Goal: Transaction & Acquisition: Purchase product/service

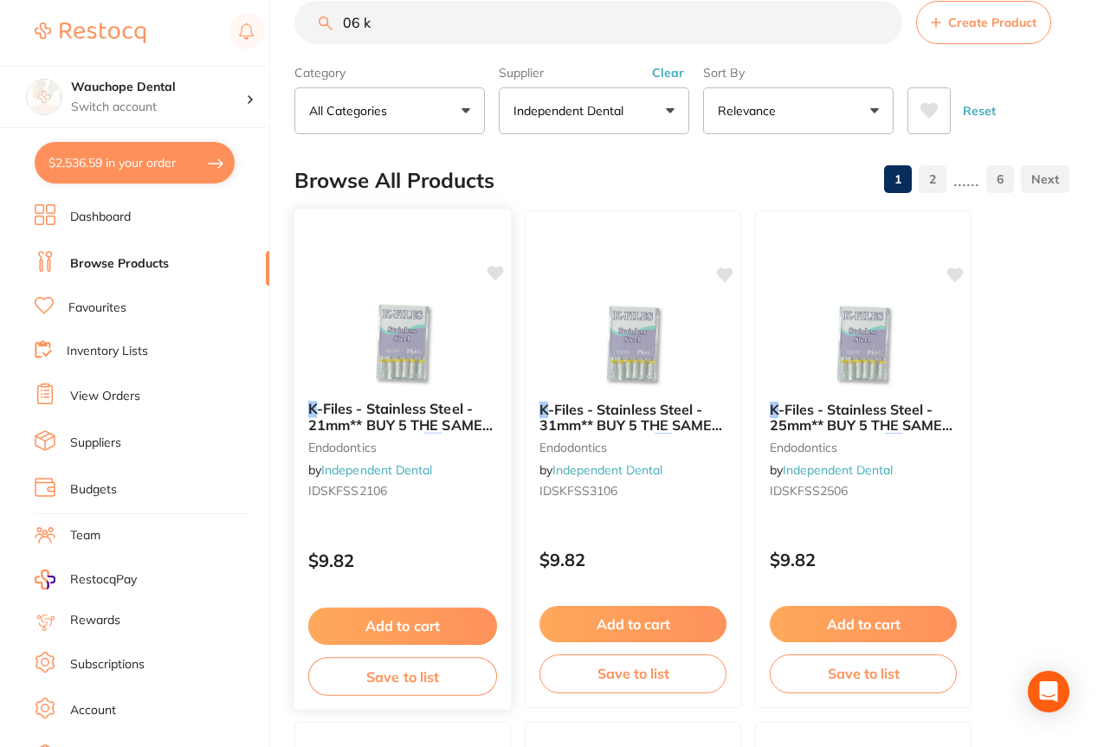
scroll to position [2239, 0]
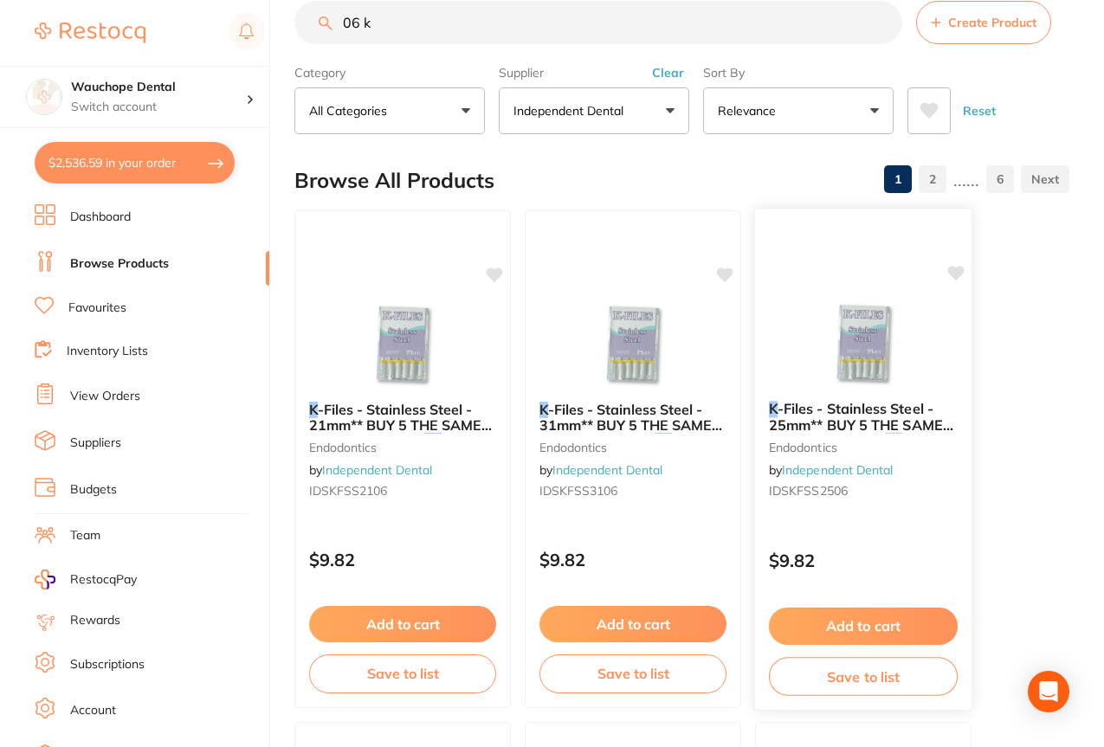
click at [957, 277] on icon at bounding box center [956, 273] width 16 height 15
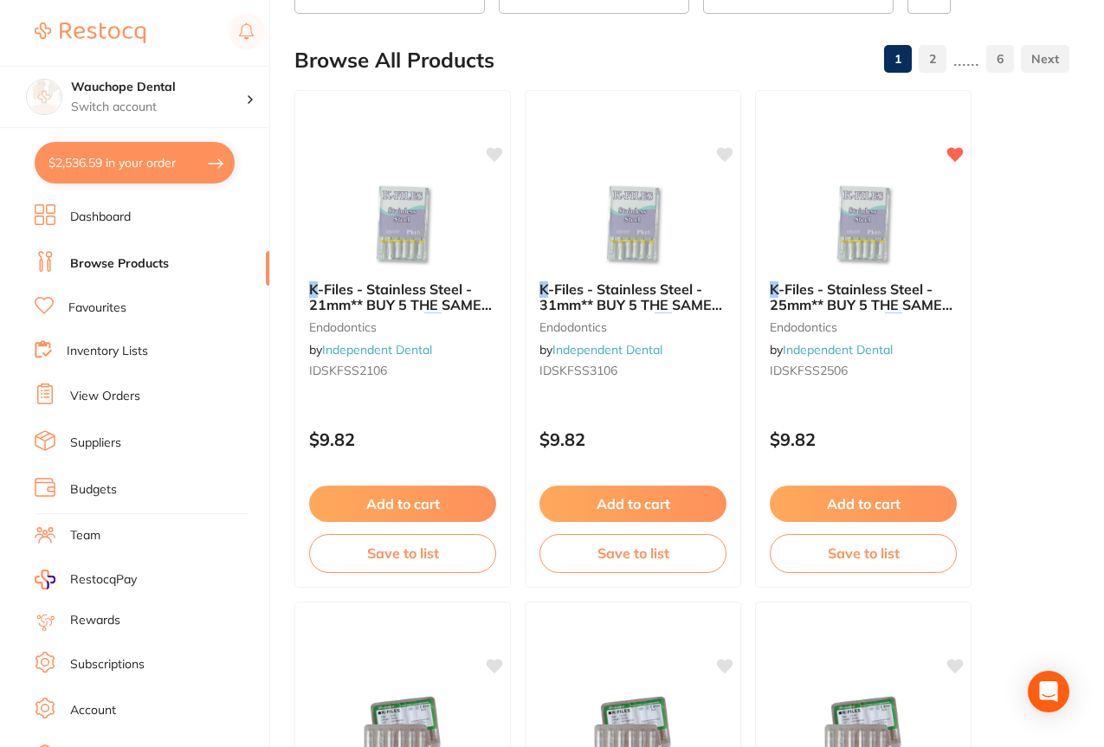
scroll to position [166, 0]
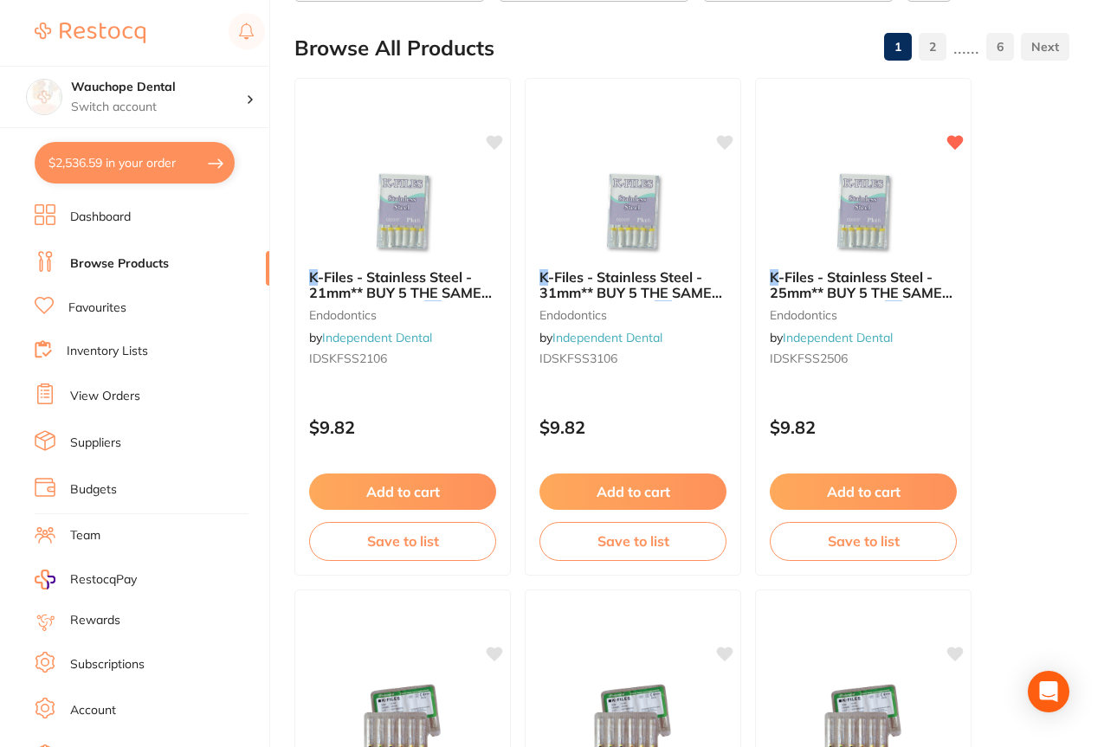
click at [98, 154] on button "$2,536.59 in your order" at bounding box center [135, 163] width 200 height 42
checkbox input "true"
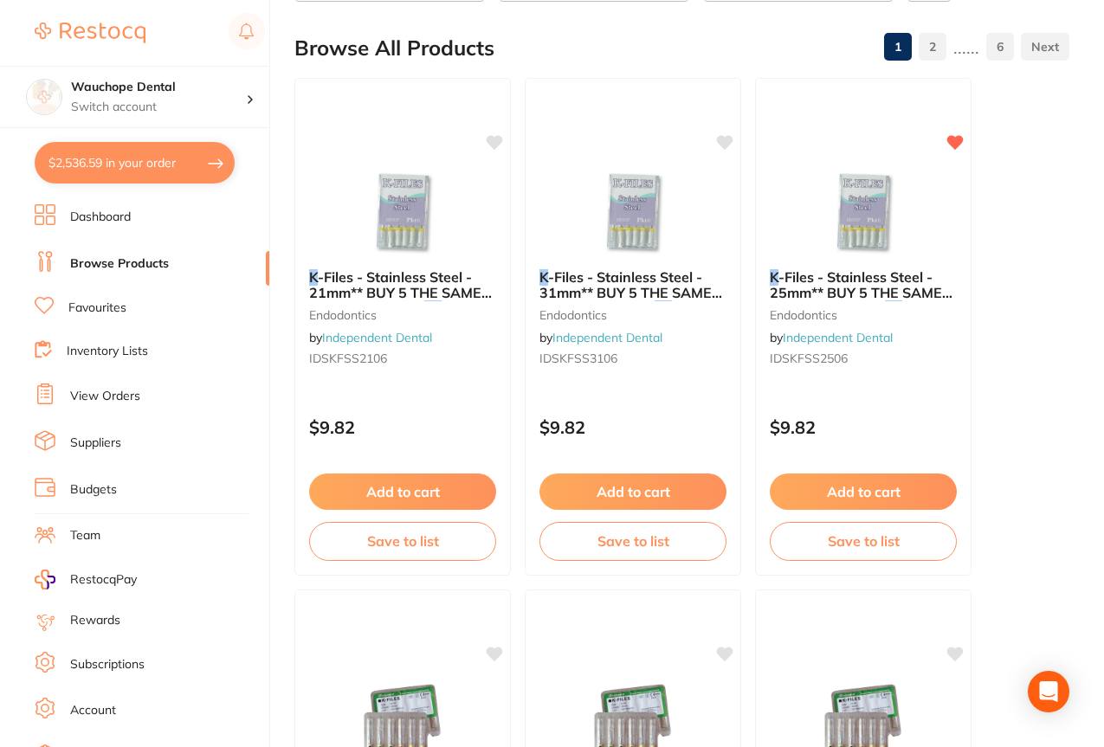
checkbox input "true"
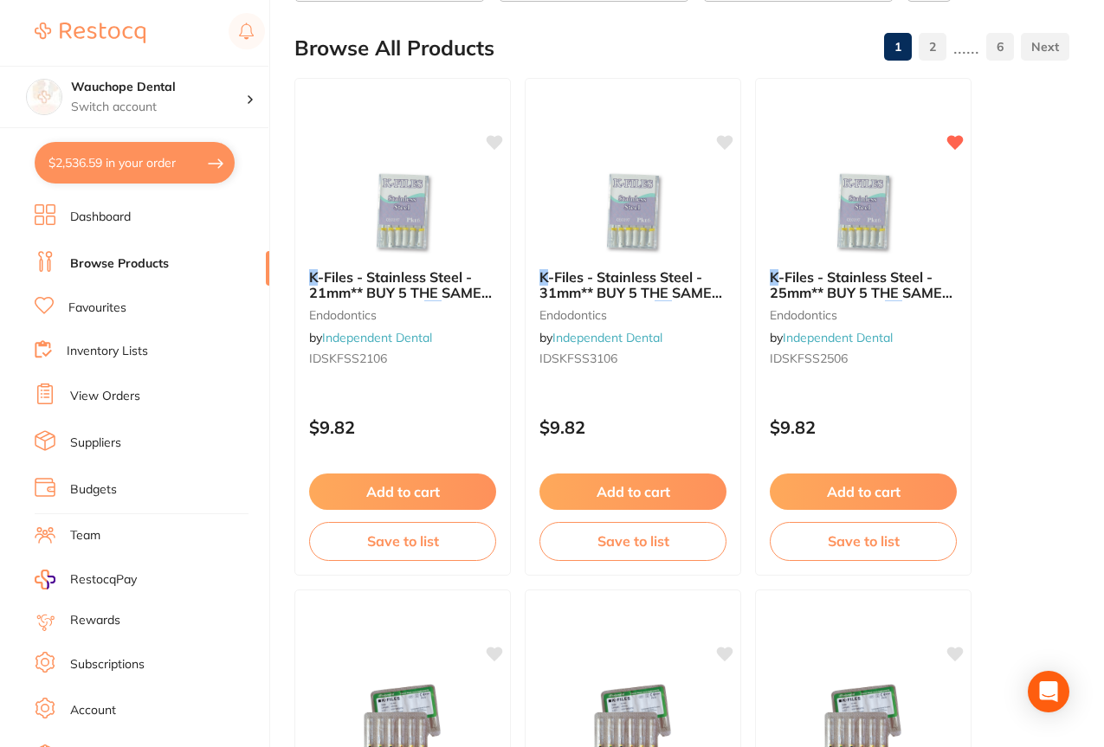
checkbox input "true"
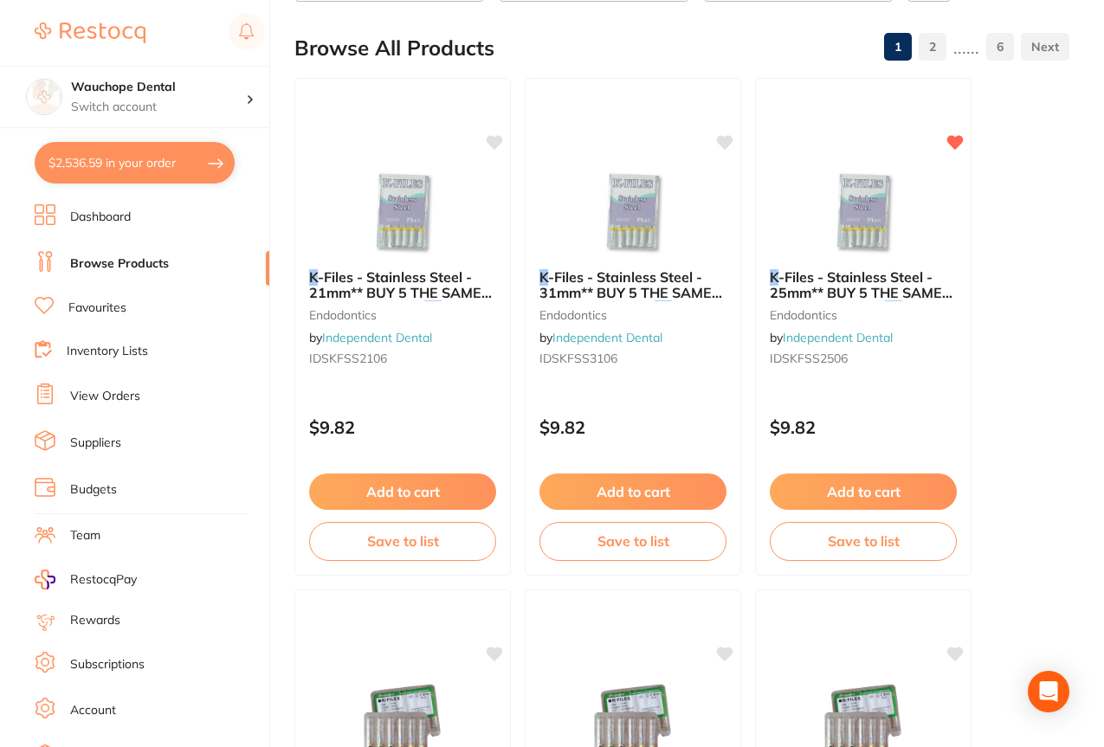
checkbox input "true"
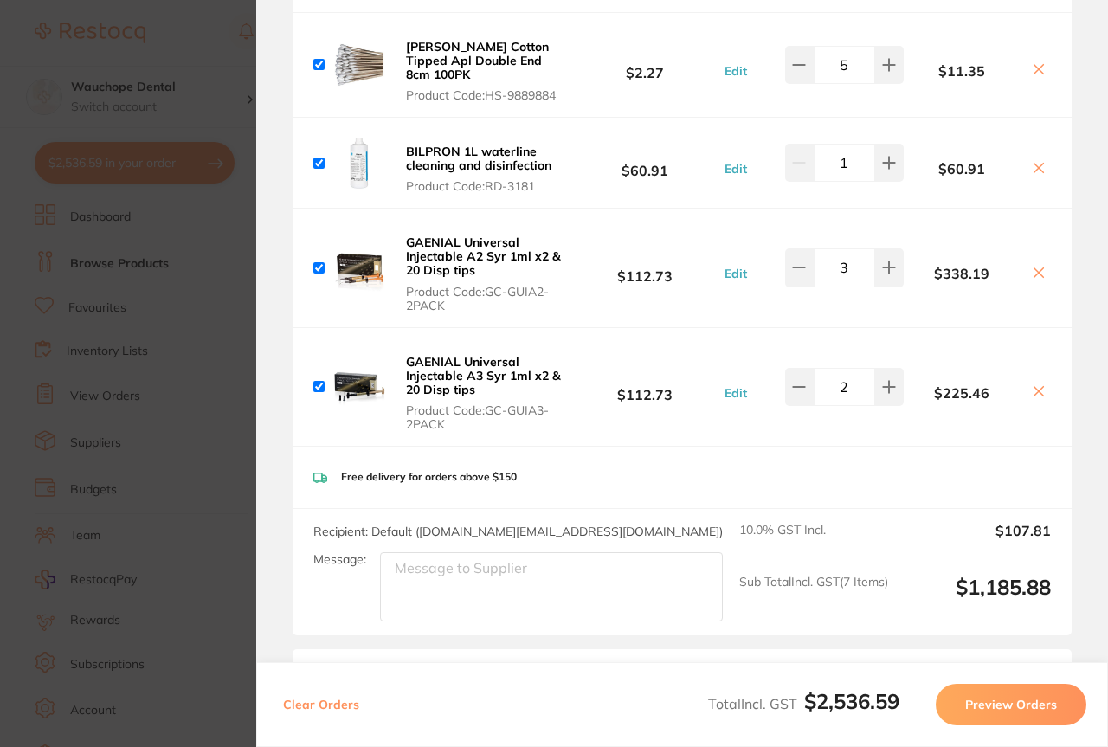
scroll to position [0, 0]
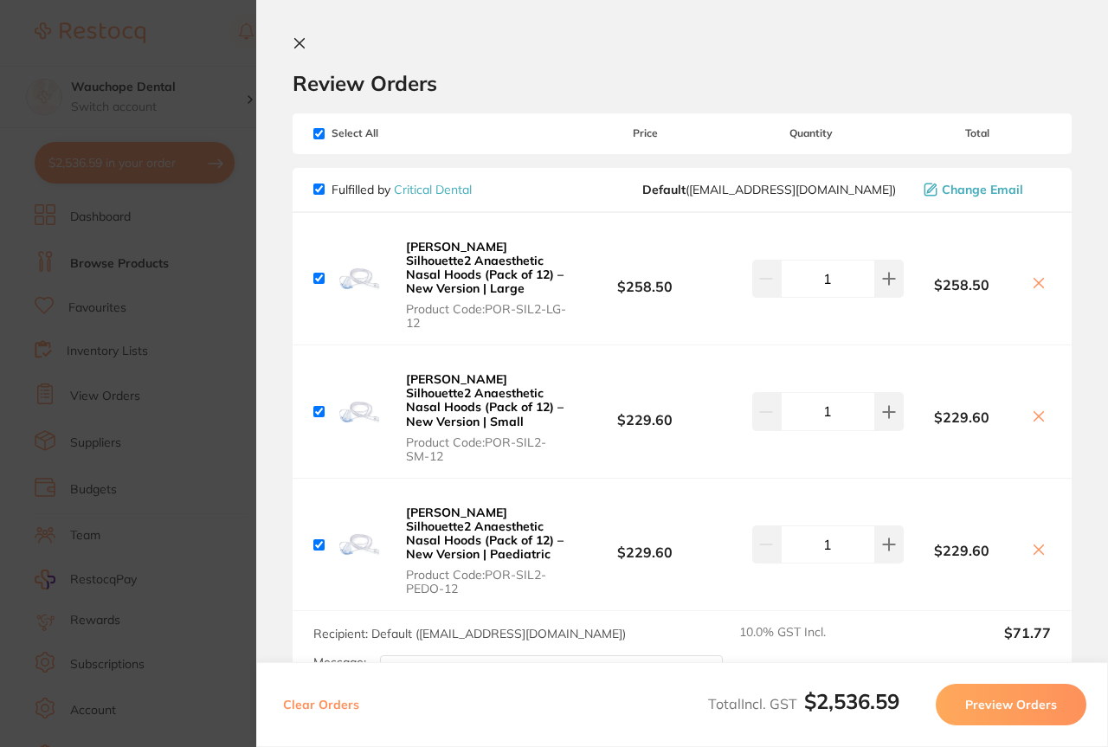
click at [319, 187] on input "checkbox" at bounding box center [318, 189] width 11 height 11
checkbox input "false"
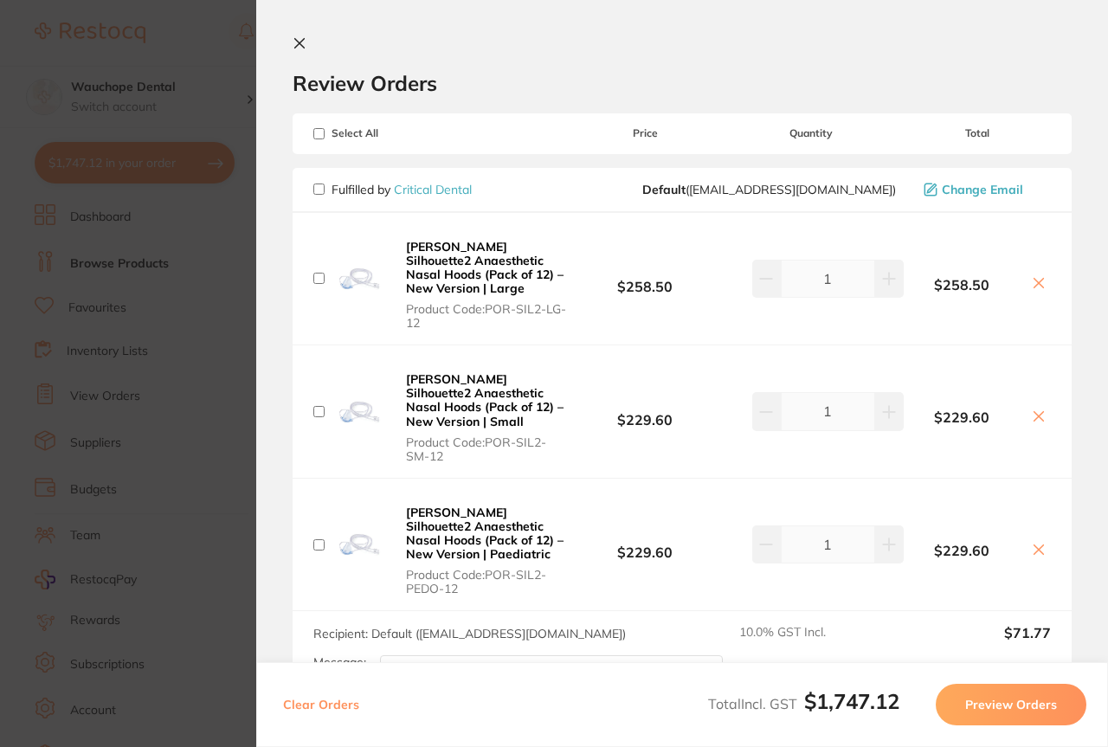
checkbox input "false"
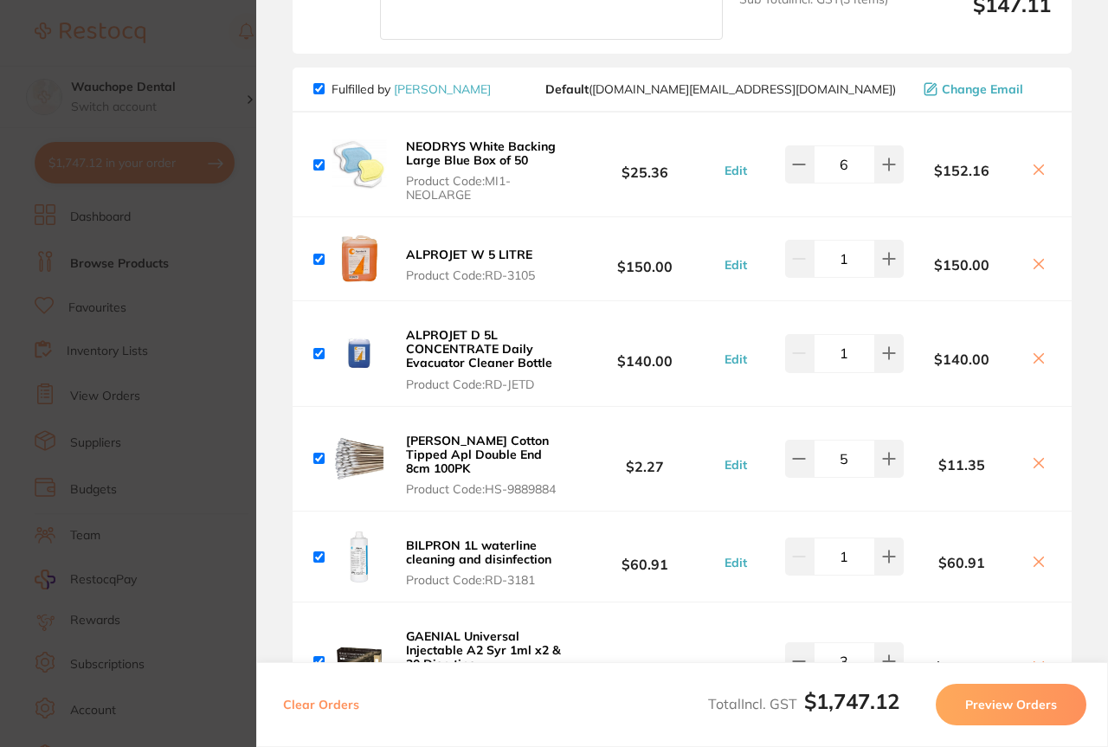
scroll to position [1176, 0]
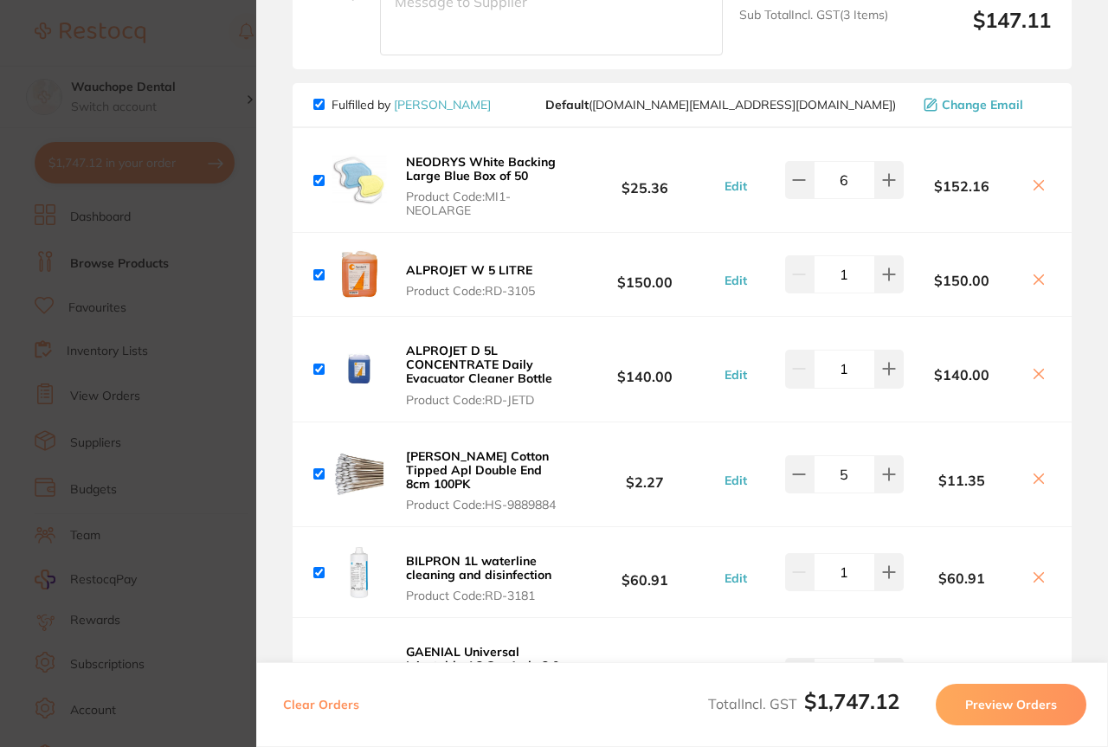
click at [318, 102] on input "checkbox" at bounding box center [318, 104] width 11 height 11
checkbox input "false"
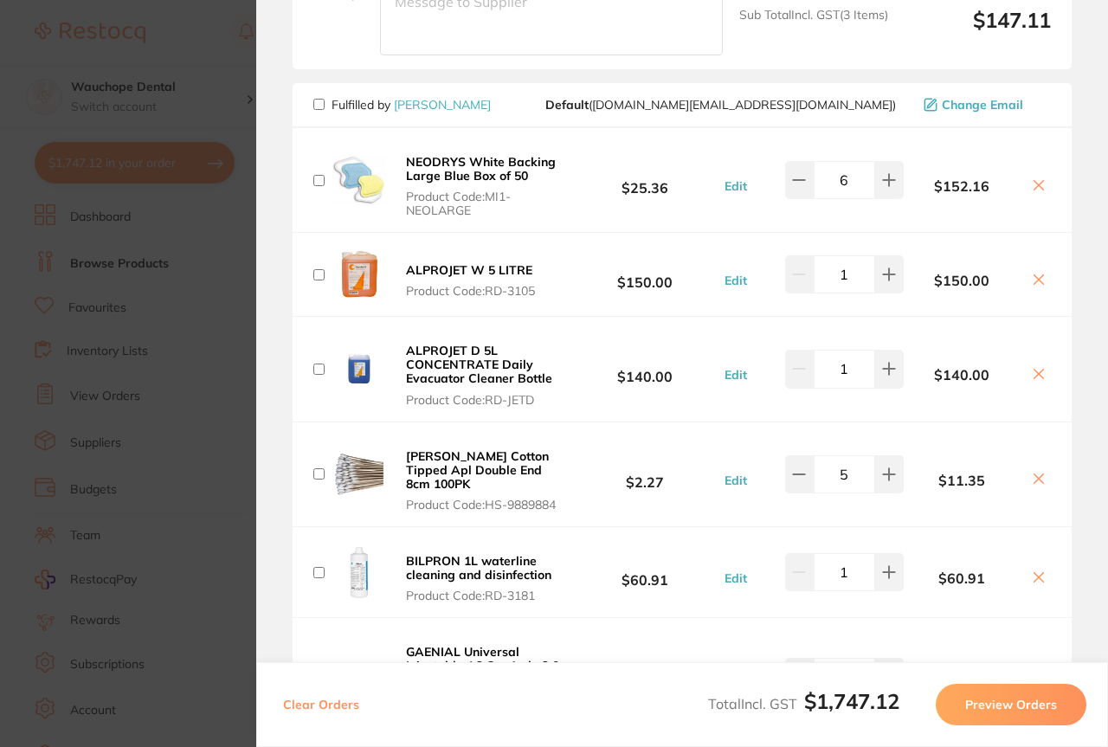
checkbox input "false"
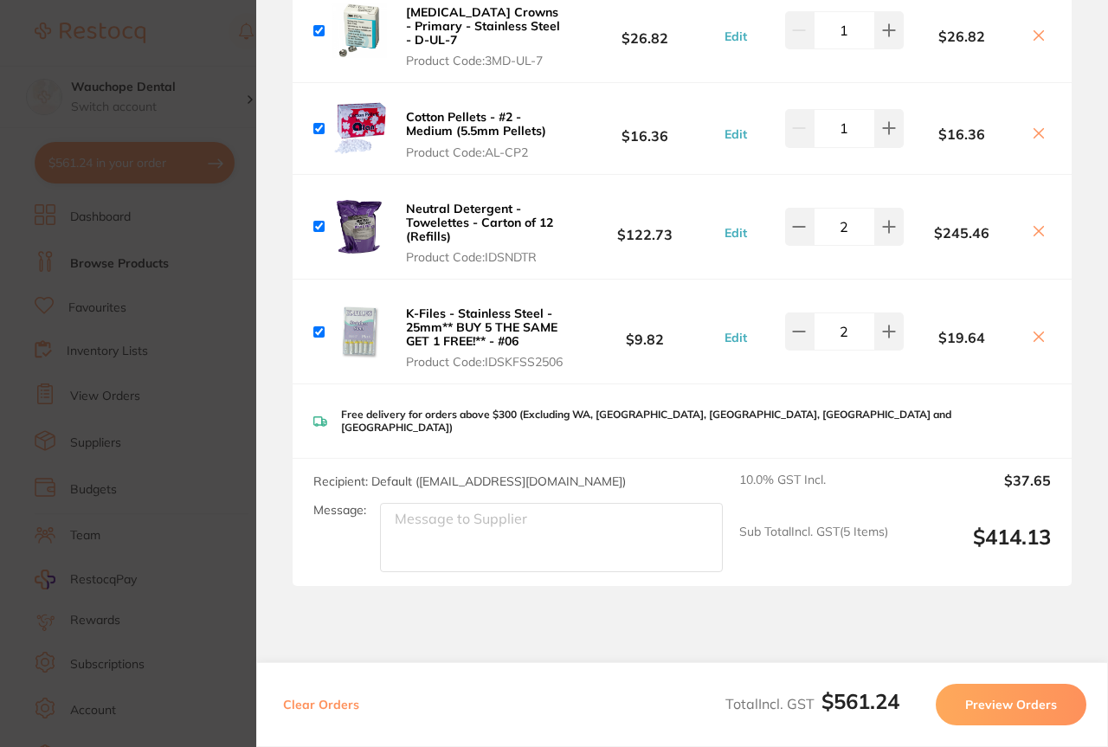
scroll to position [2425, 0]
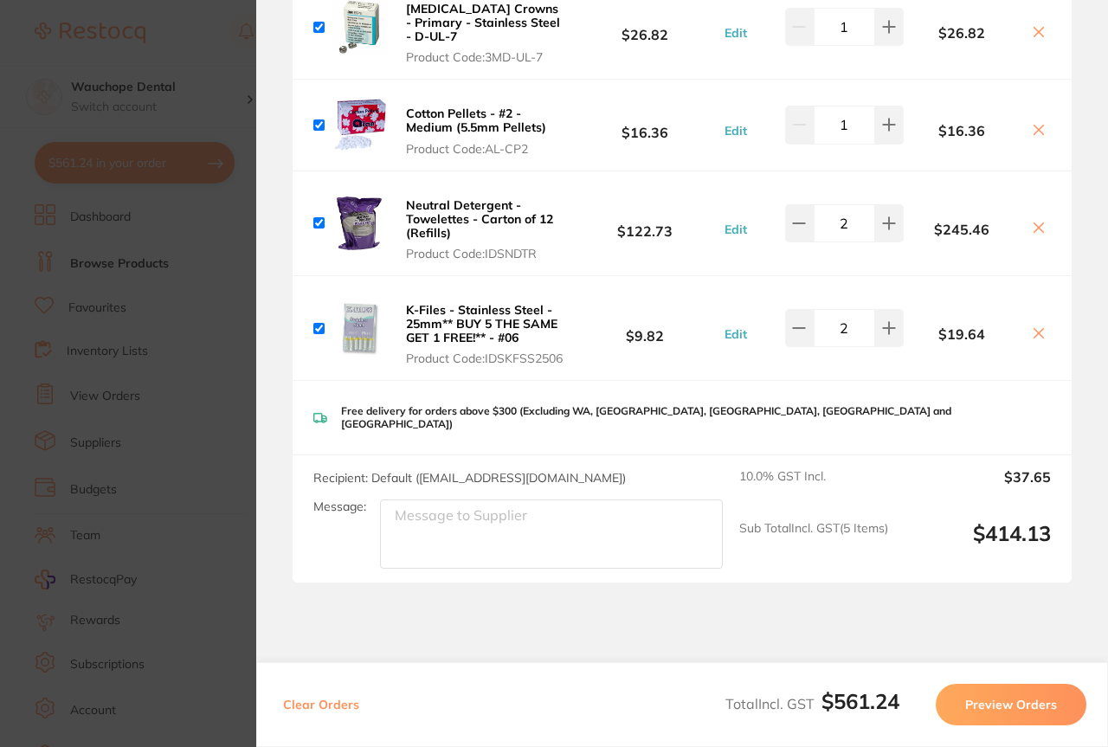
click at [1035, 708] on button "Preview Orders" at bounding box center [1011, 705] width 151 height 42
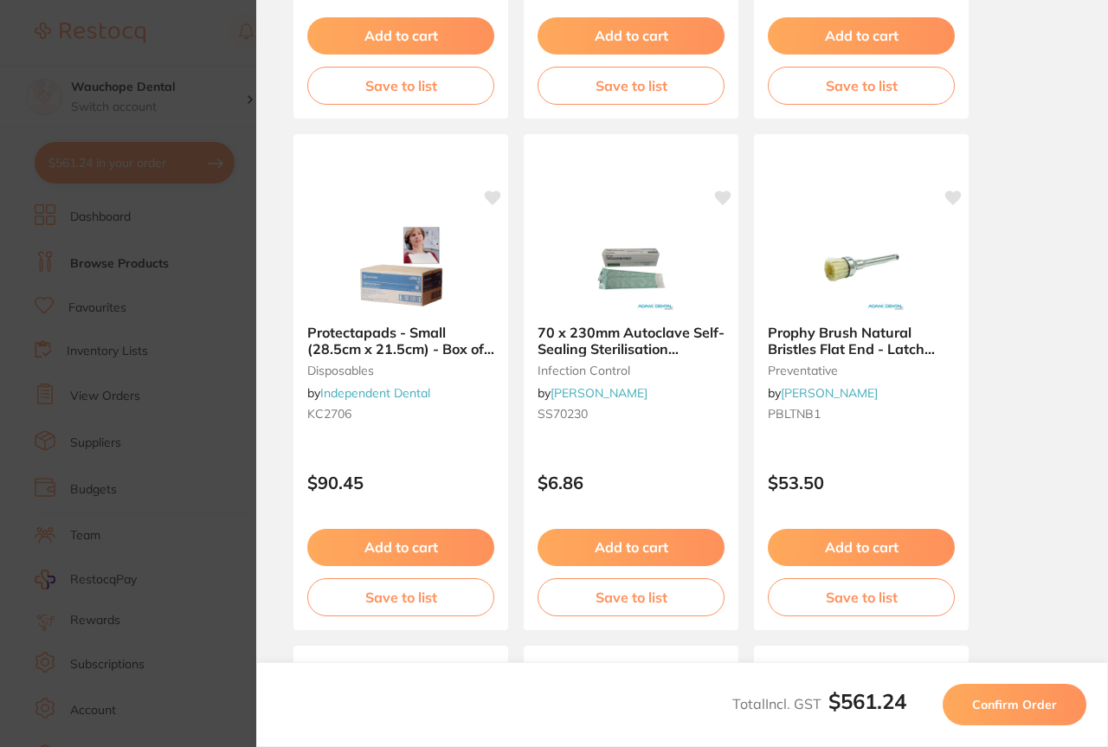
scroll to position [534, 0]
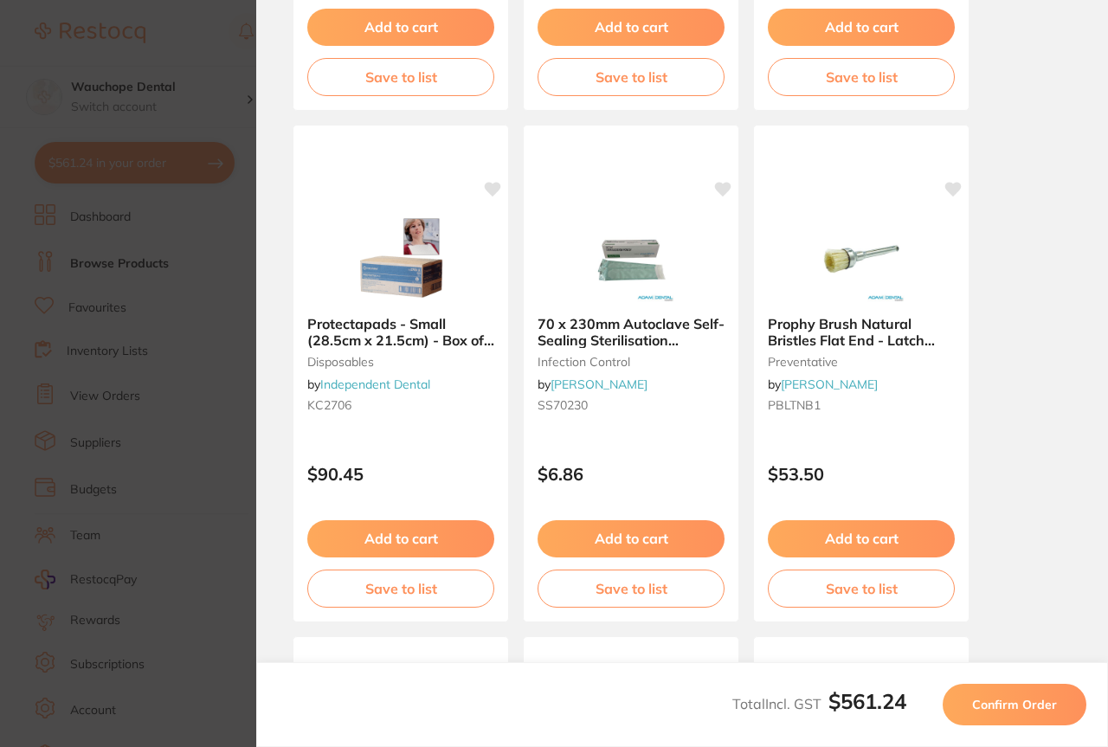
click at [1003, 699] on span "Confirm Order" at bounding box center [1014, 705] width 85 height 16
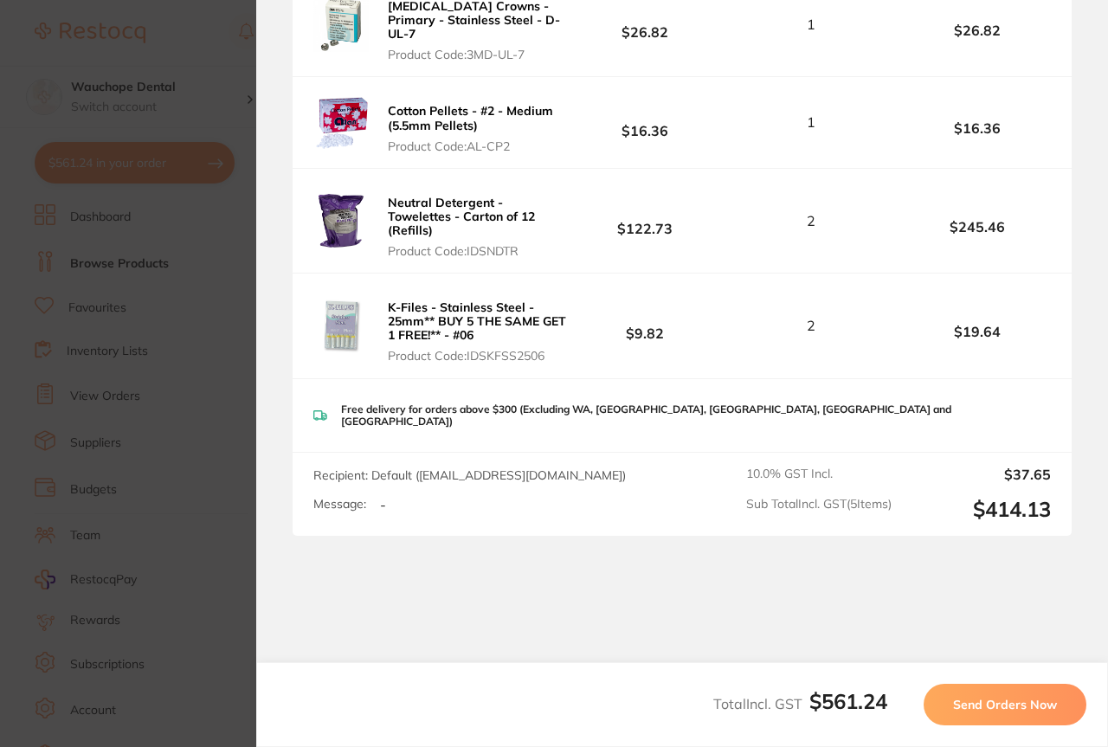
scroll to position [1004, 0]
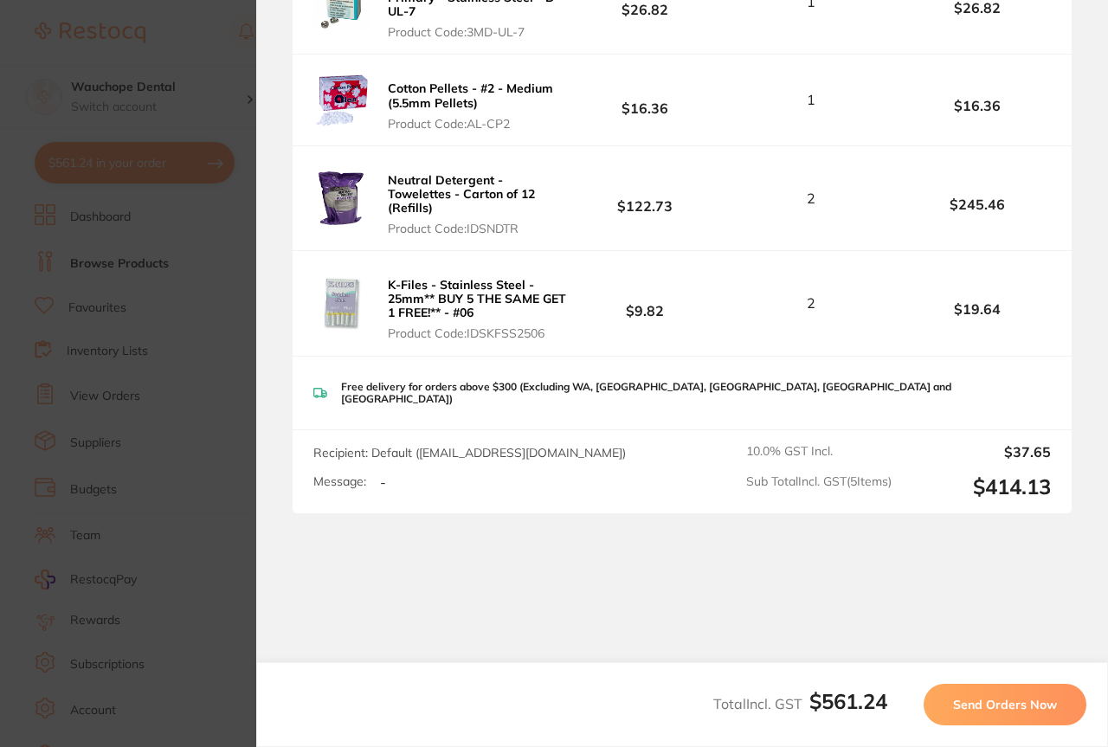
click at [1015, 697] on span "Send Orders Now" at bounding box center [1005, 705] width 104 height 16
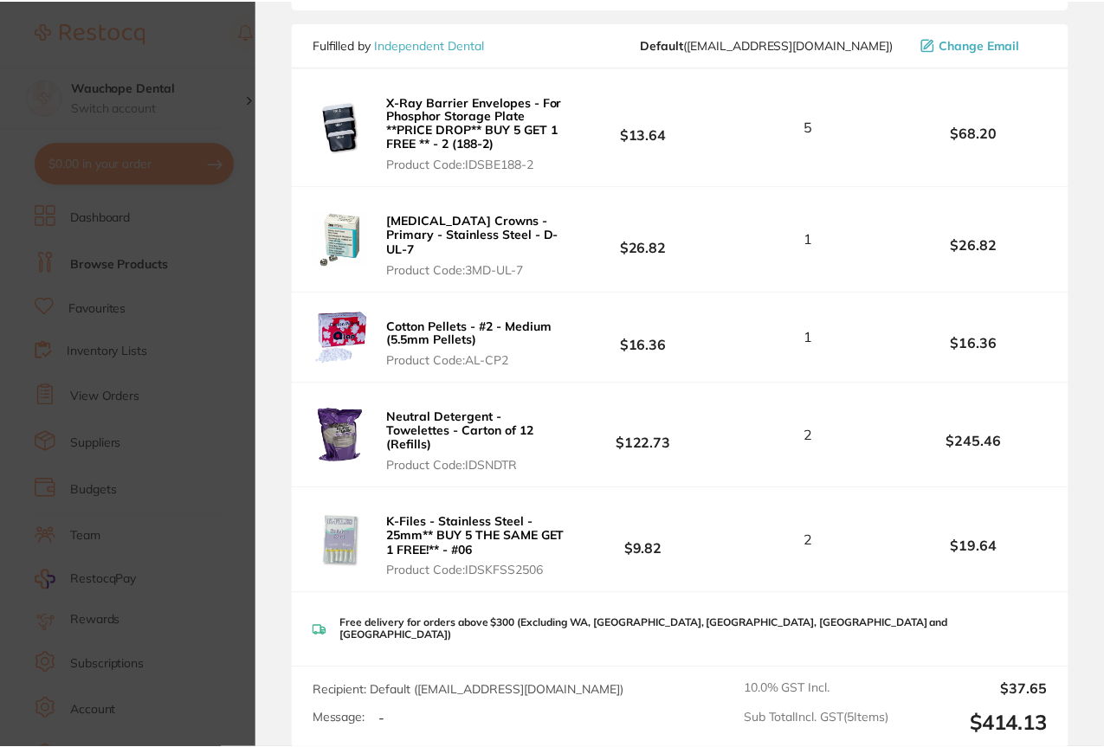
scroll to position [1079, 0]
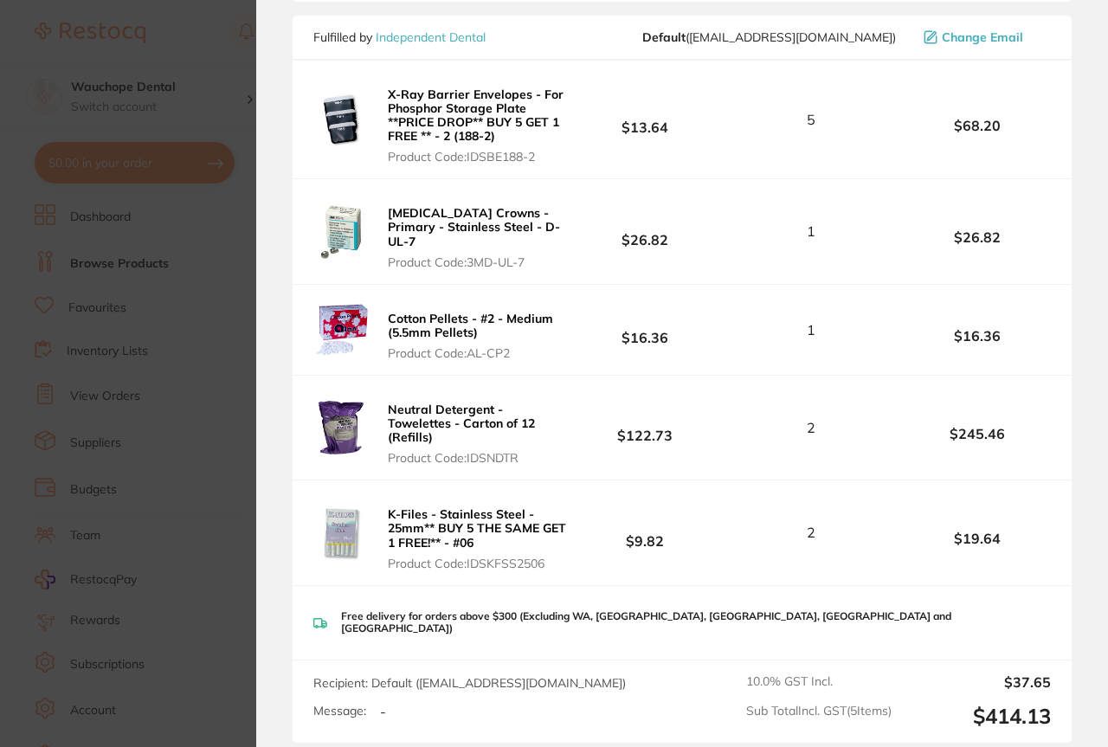
click at [105, 386] on section "Update RRP Set your pre negotiated price for this item. Item Agreed RRP (excl. …" at bounding box center [554, 373] width 1108 height 747
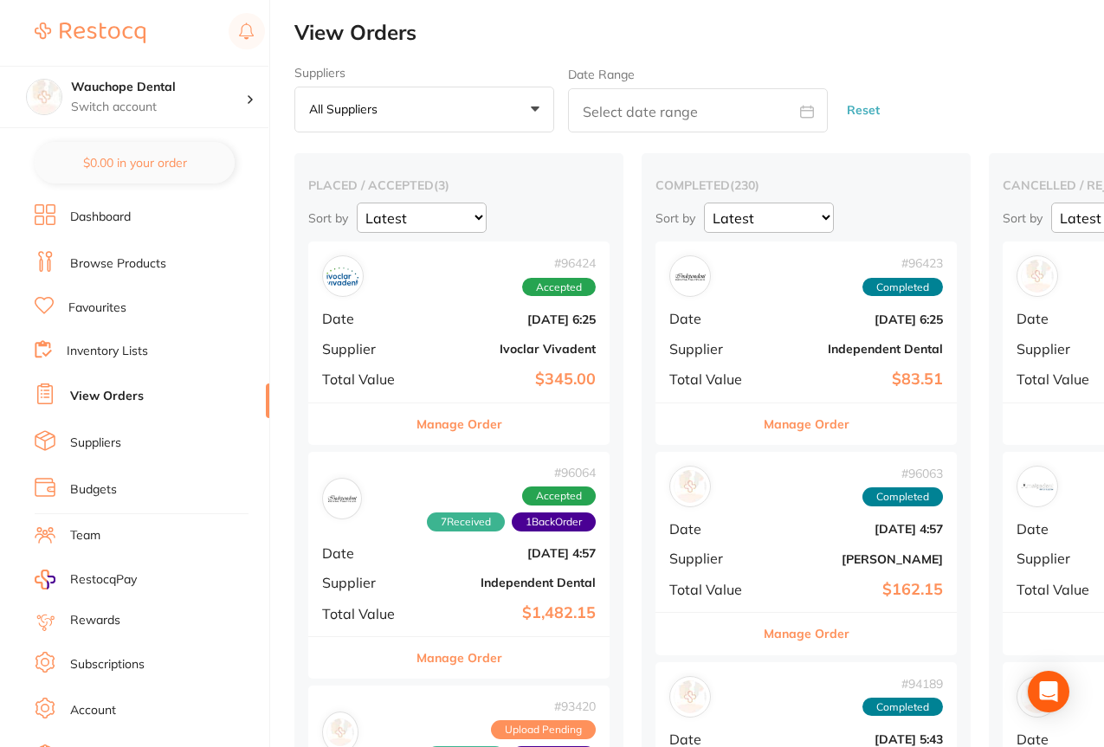
checkbox input "false"
click at [144, 267] on link "Browse Products" at bounding box center [118, 263] width 96 height 17
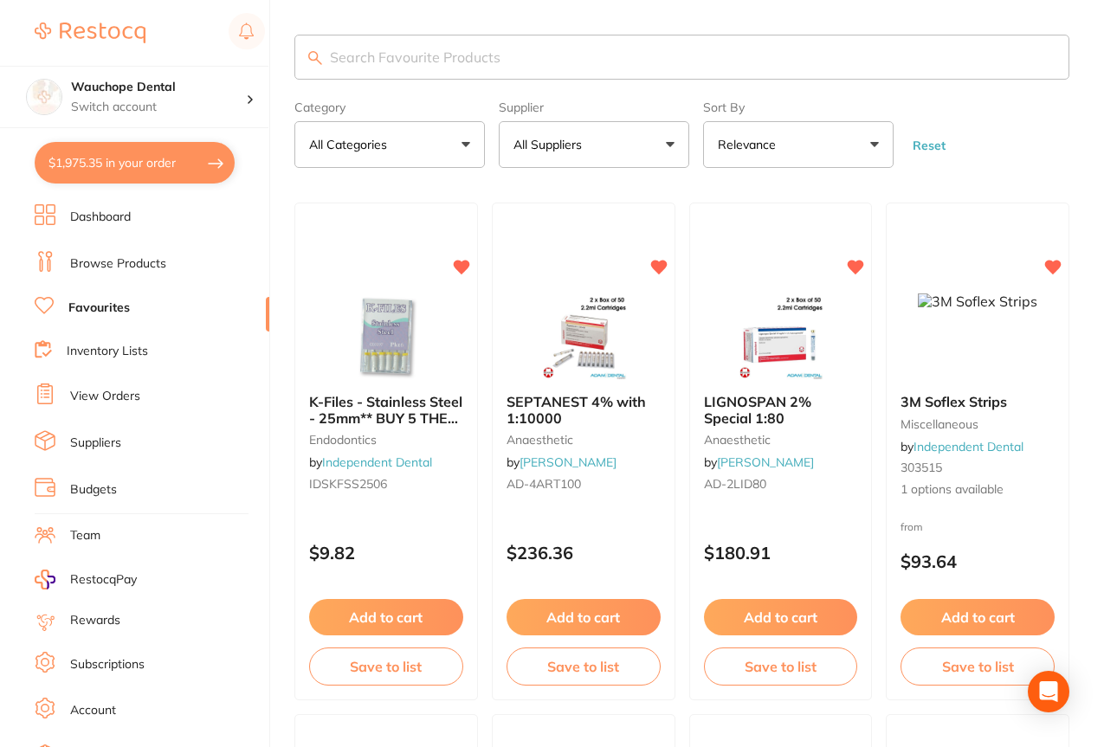
click at [423, 48] on input "search" at bounding box center [681, 57] width 775 height 45
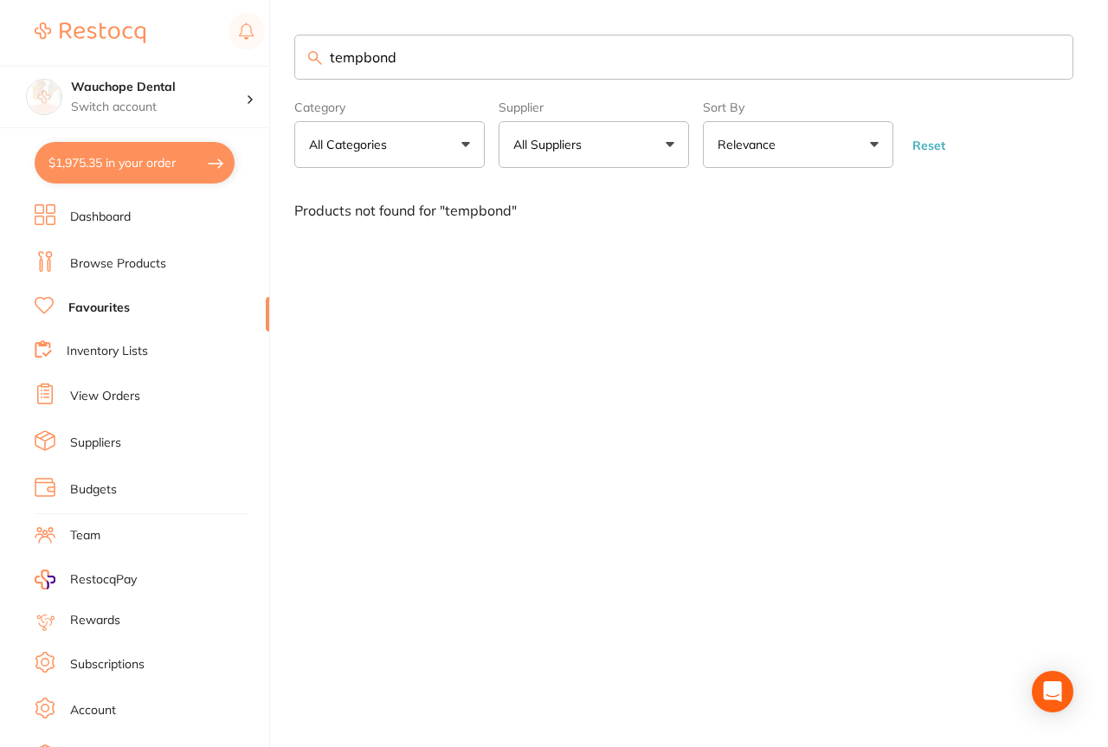
type input "tempbond"
click at [172, 261] on li "Browse Products" at bounding box center [152, 264] width 235 height 26
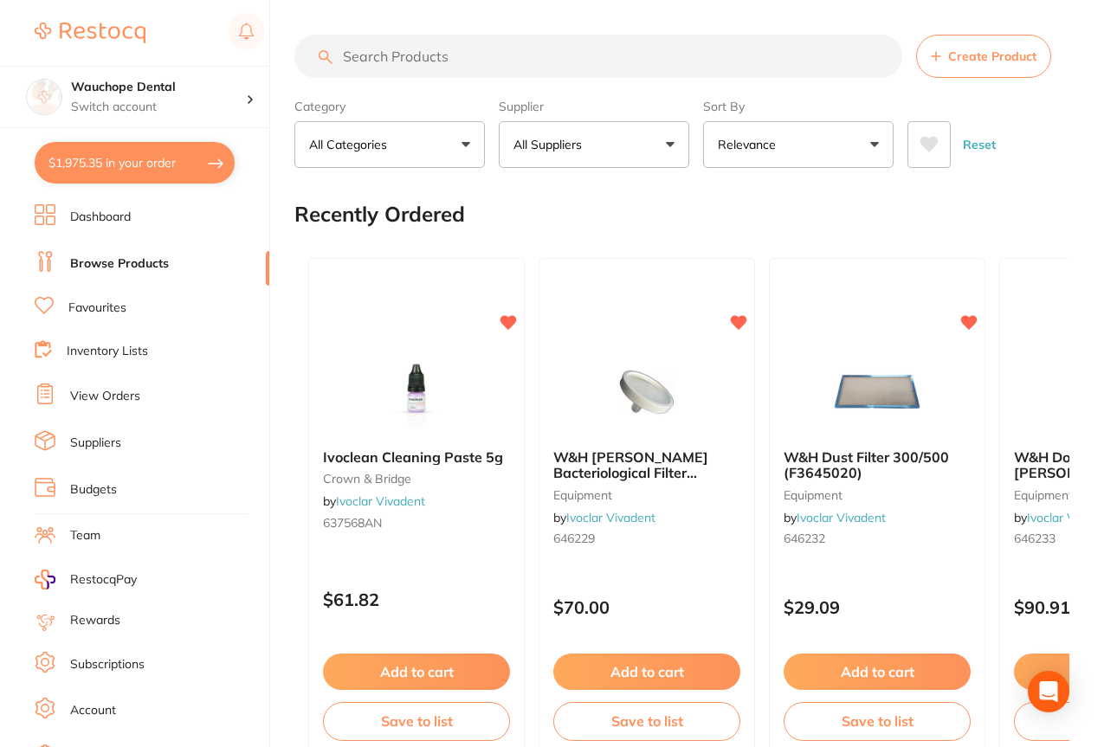
click at [491, 58] on input "search" at bounding box center [598, 56] width 608 height 43
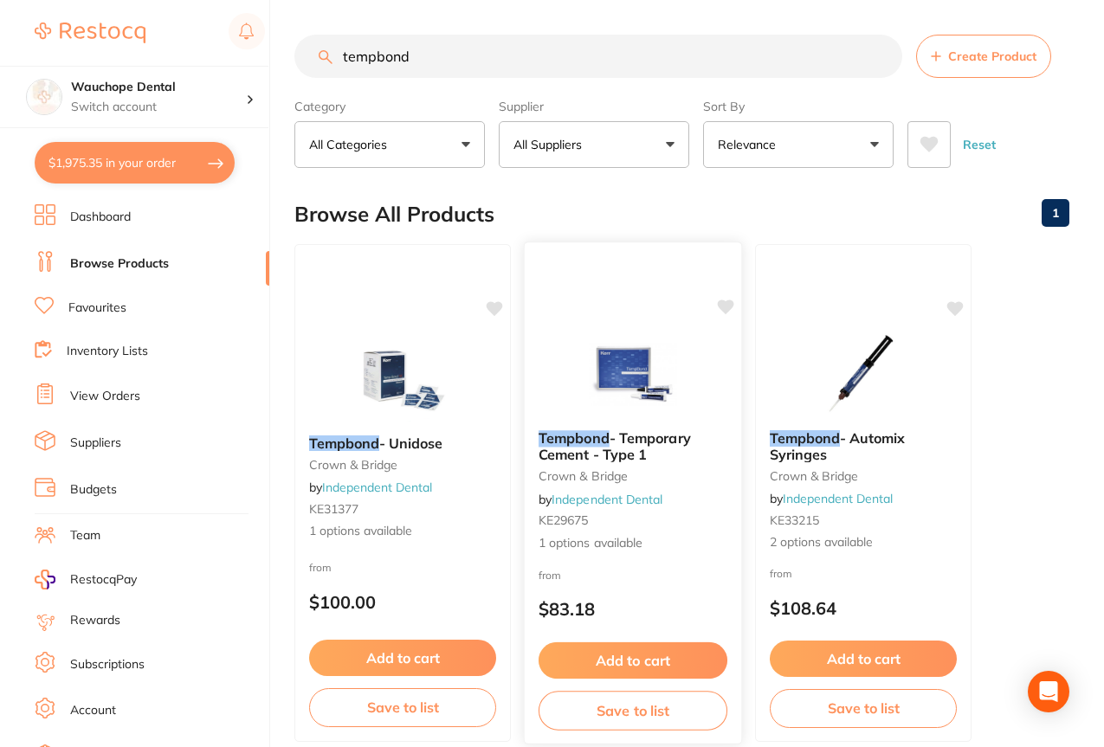
type input "tempbond"
click at [654, 329] on img at bounding box center [632, 372] width 113 height 87
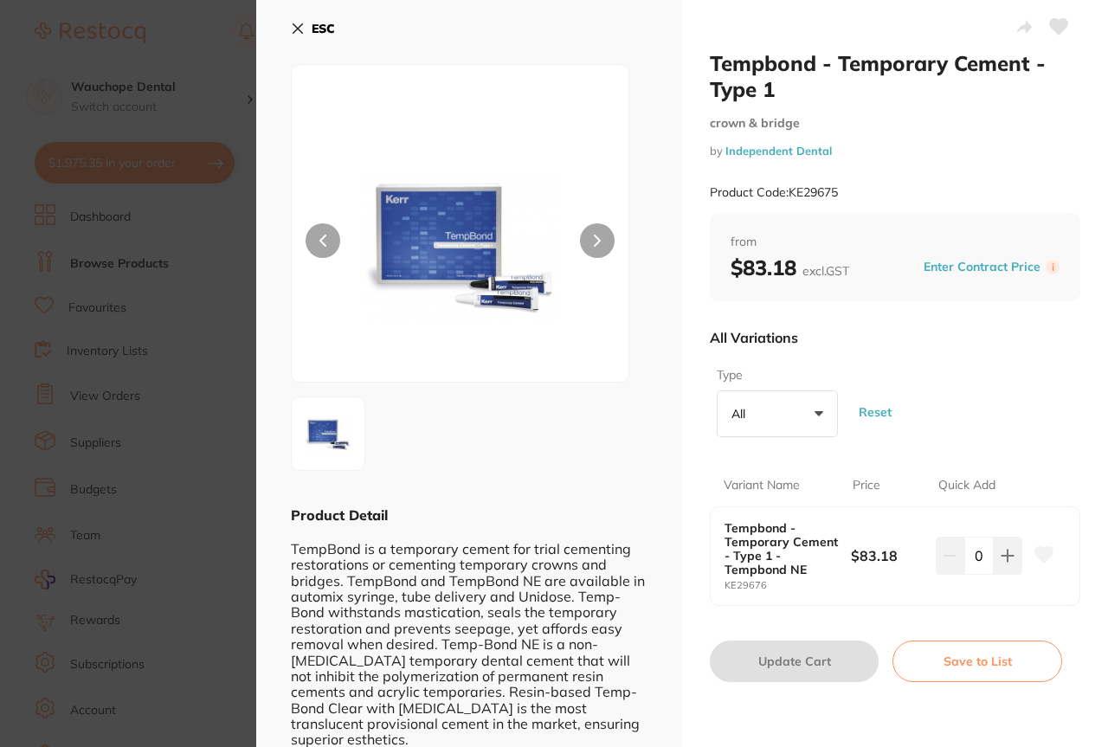
click at [1035, 556] on icon at bounding box center [1044, 554] width 18 height 16
click at [1001, 553] on icon at bounding box center [1008, 556] width 14 height 14
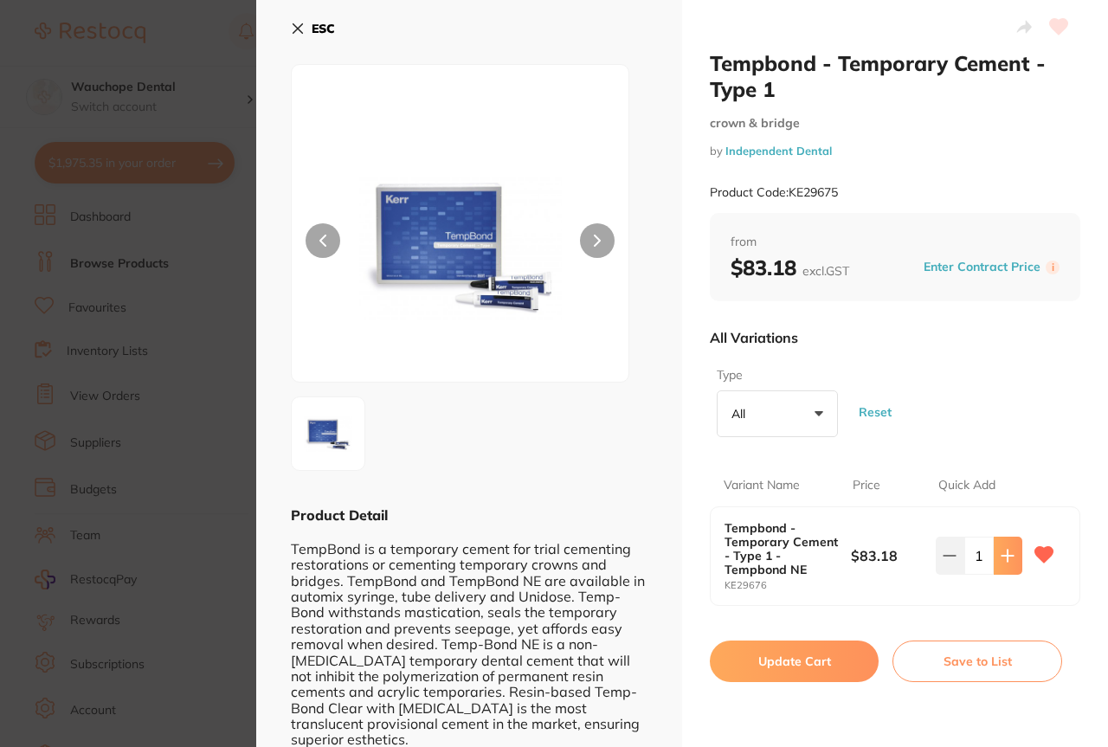
type input "1"
click at [808, 668] on button "Update Cart" at bounding box center [794, 662] width 169 height 42
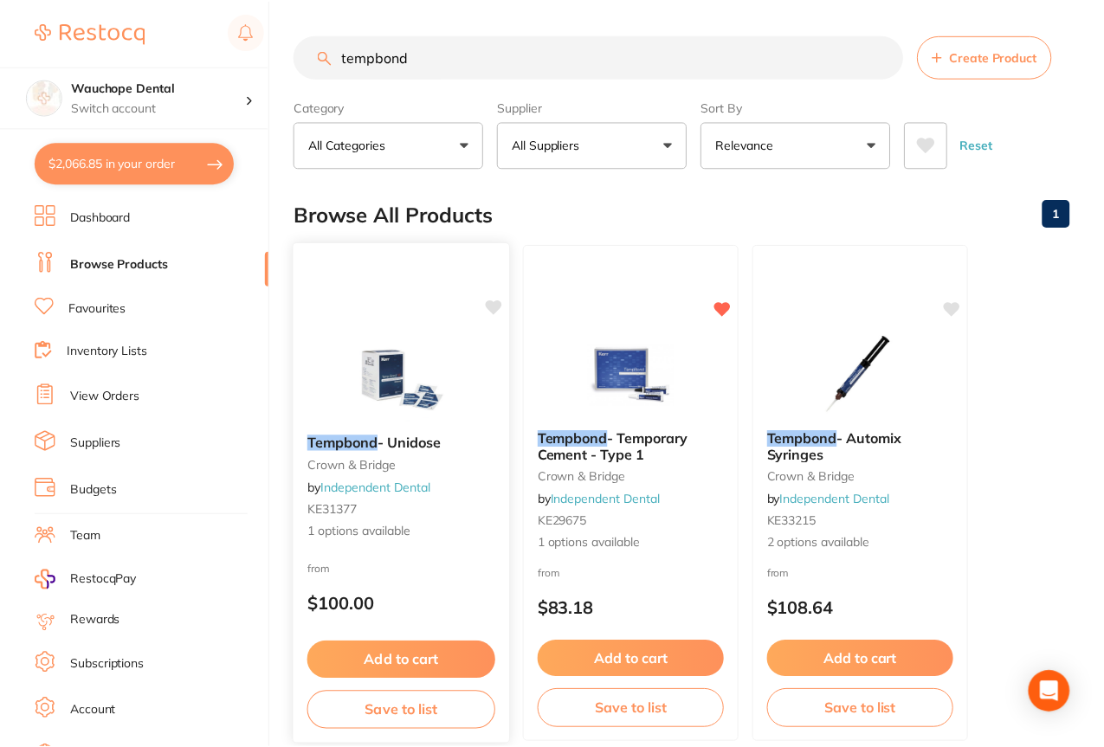
scroll to position [166, 0]
